Goal: Information Seeking & Learning: Learn about a topic

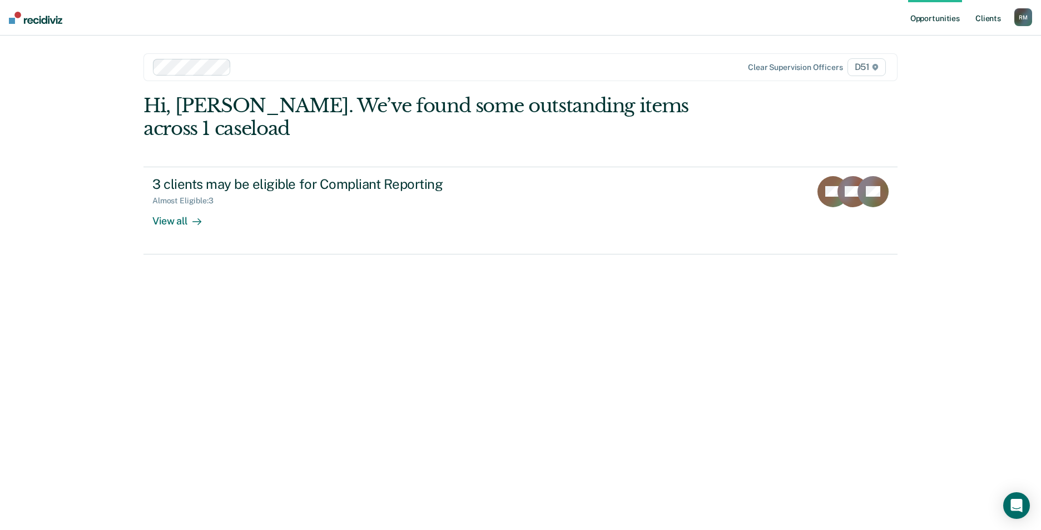
click at [983, 12] on link "Client s" at bounding box center [988, 18] width 30 height 36
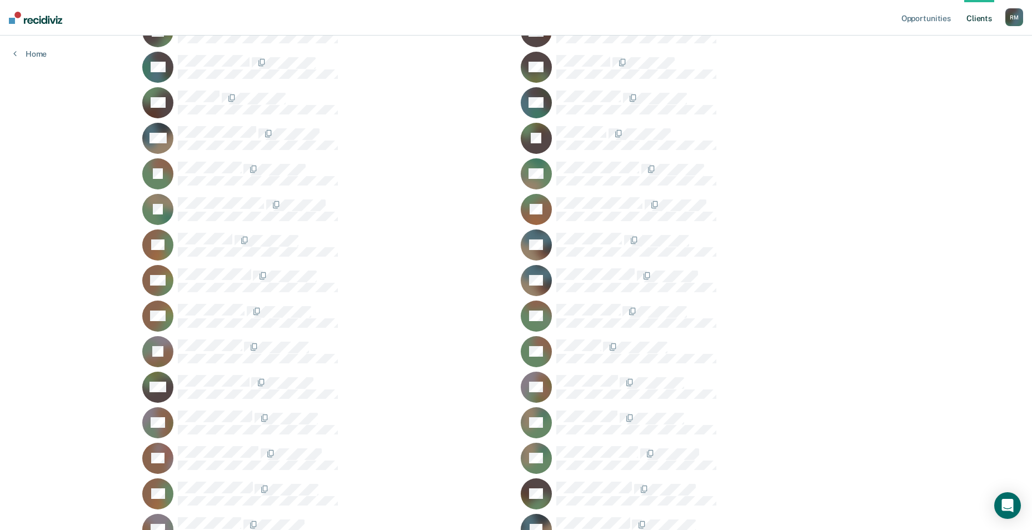
scroll to position [556, 0]
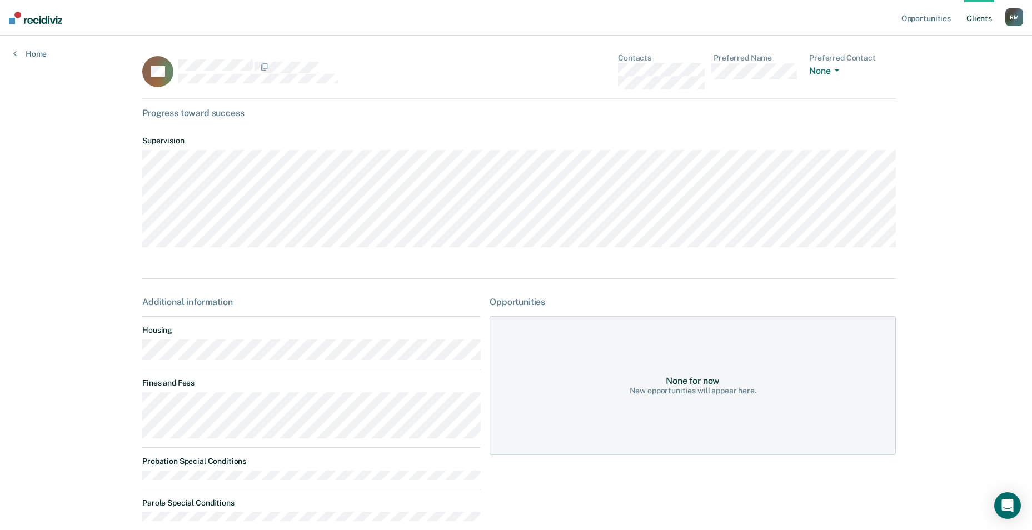
click at [987, 13] on link "Client s" at bounding box center [979, 18] width 30 height 36
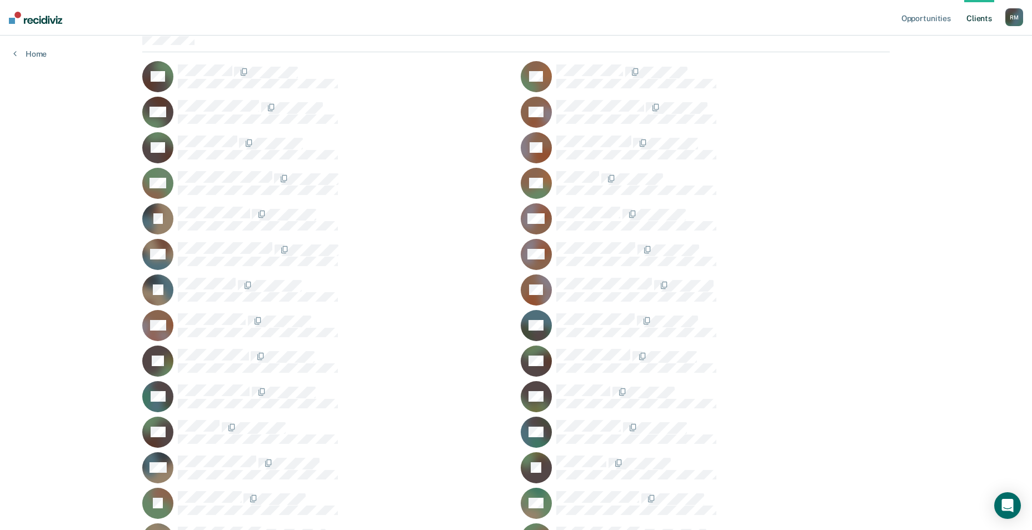
scroll to position [111, 0]
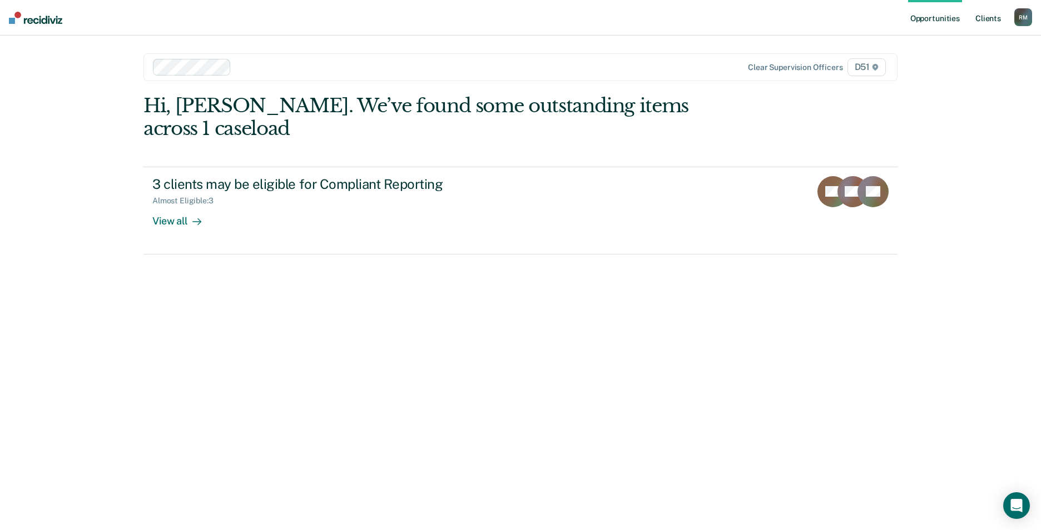
click at [985, 19] on link "Client s" at bounding box center [988, 18] width 30 height 36
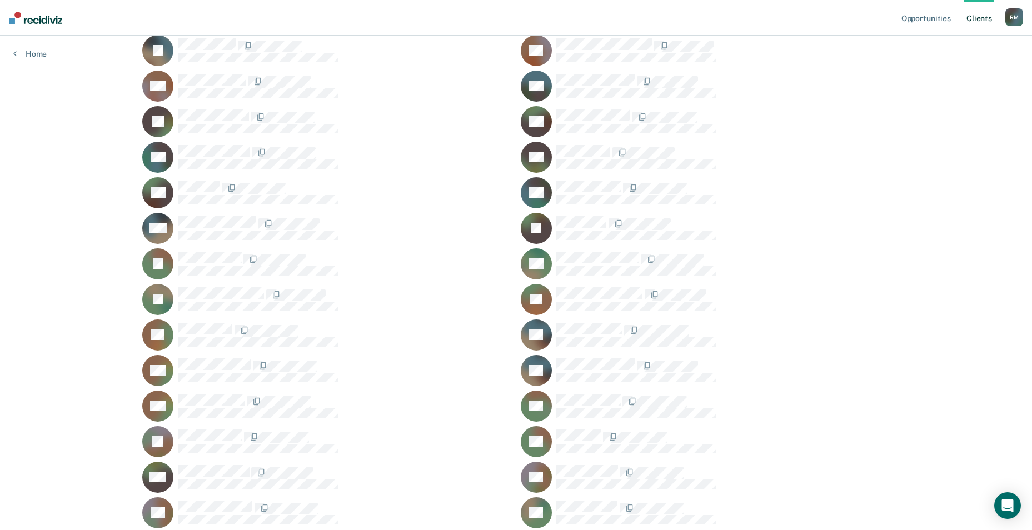
scroll to position [471, 0]
